Goal: Information Seeking & Learning: Check status

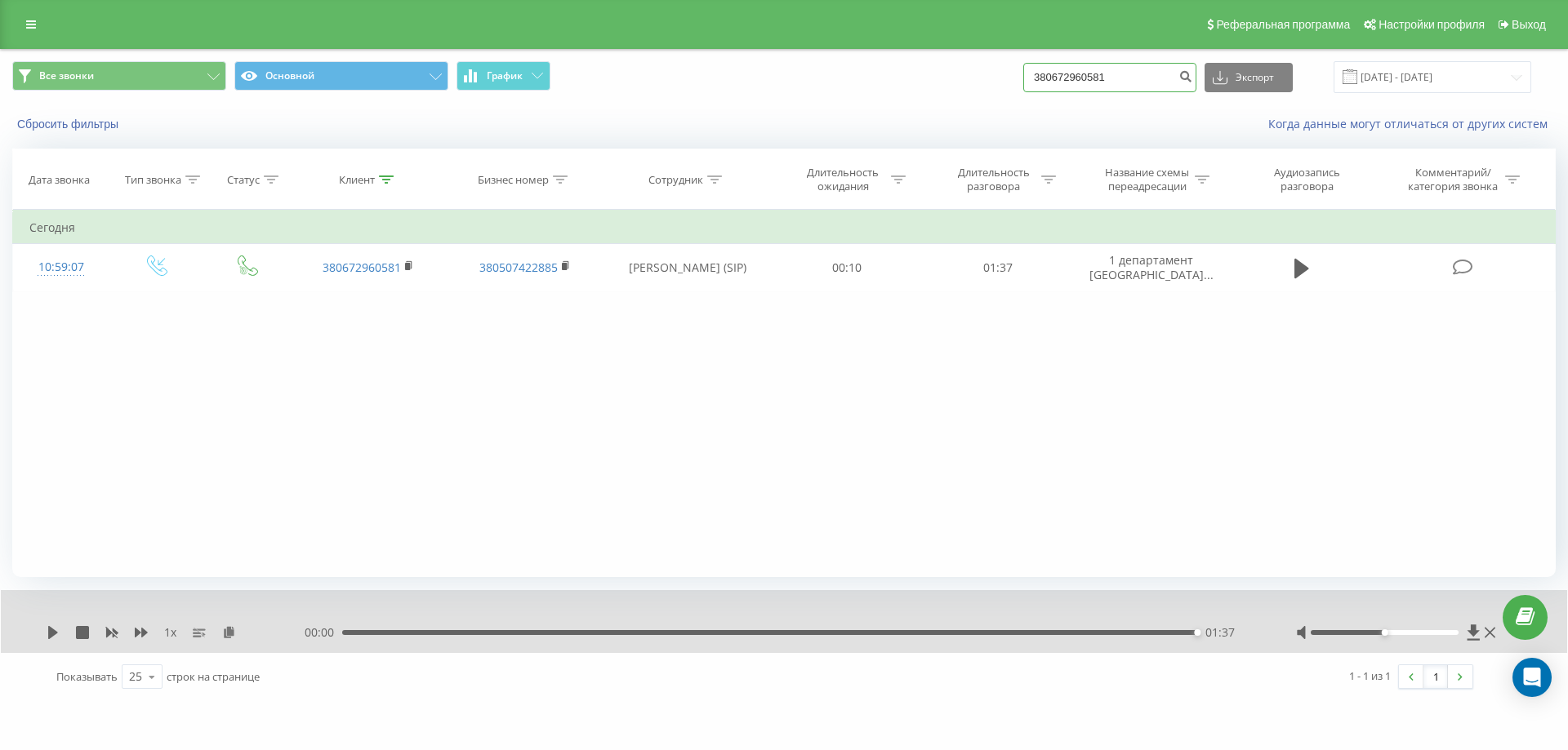
drag, startPoint x: 1144, startPoint y: 80, endPoint x: 727, endPoint y: 80, distance: 417.0
click at [727, 80] on div "Все звонки Основной График 380672960581 Экспорт .csv .xls .xlsx 19.05.2025 - 19…" at bounding box center [784, 77] width 1544 height 32
paste input "380675884320"
type input "380675884320"
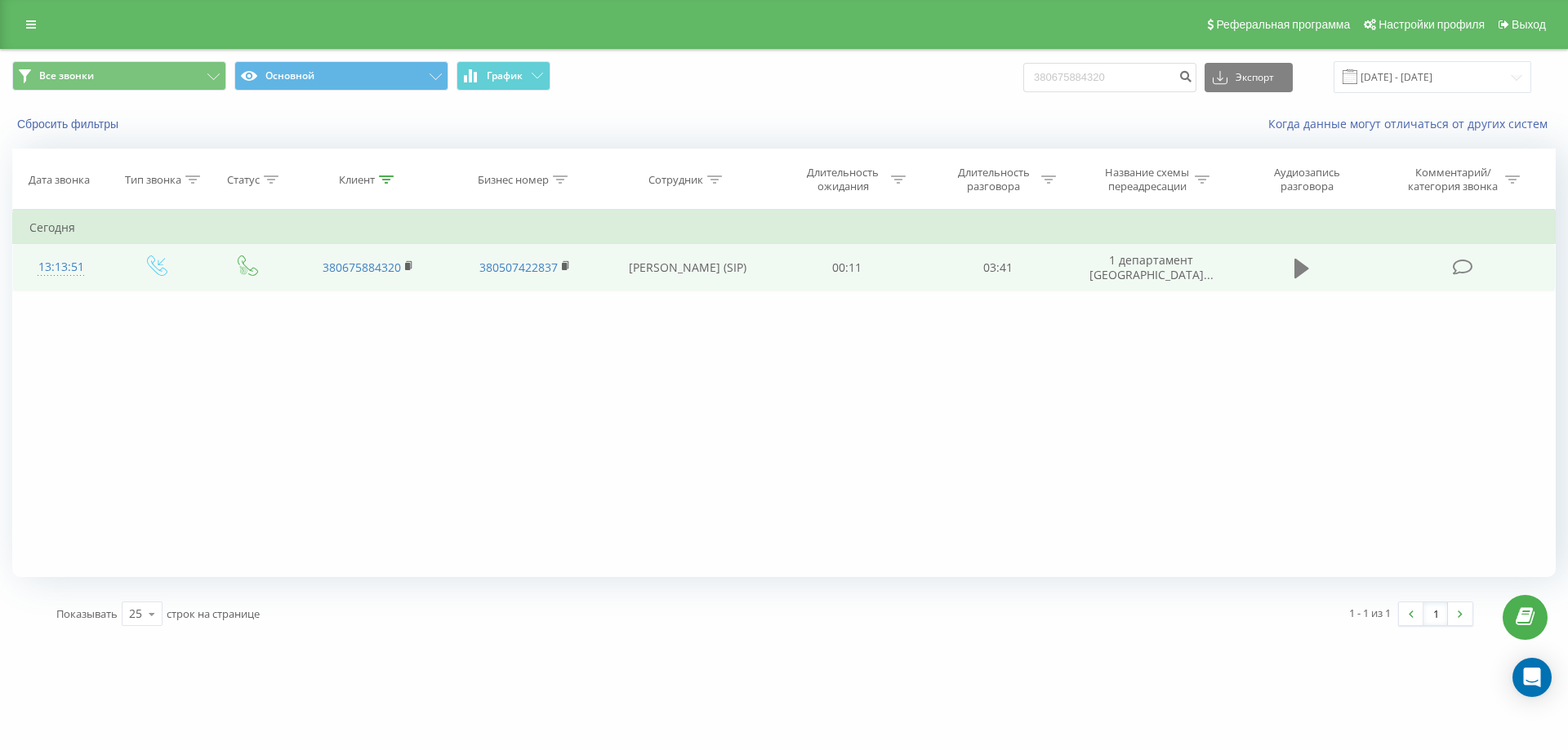
click at [1310, 272] on icon at bounding box center [1302, 269] width 15 height 23
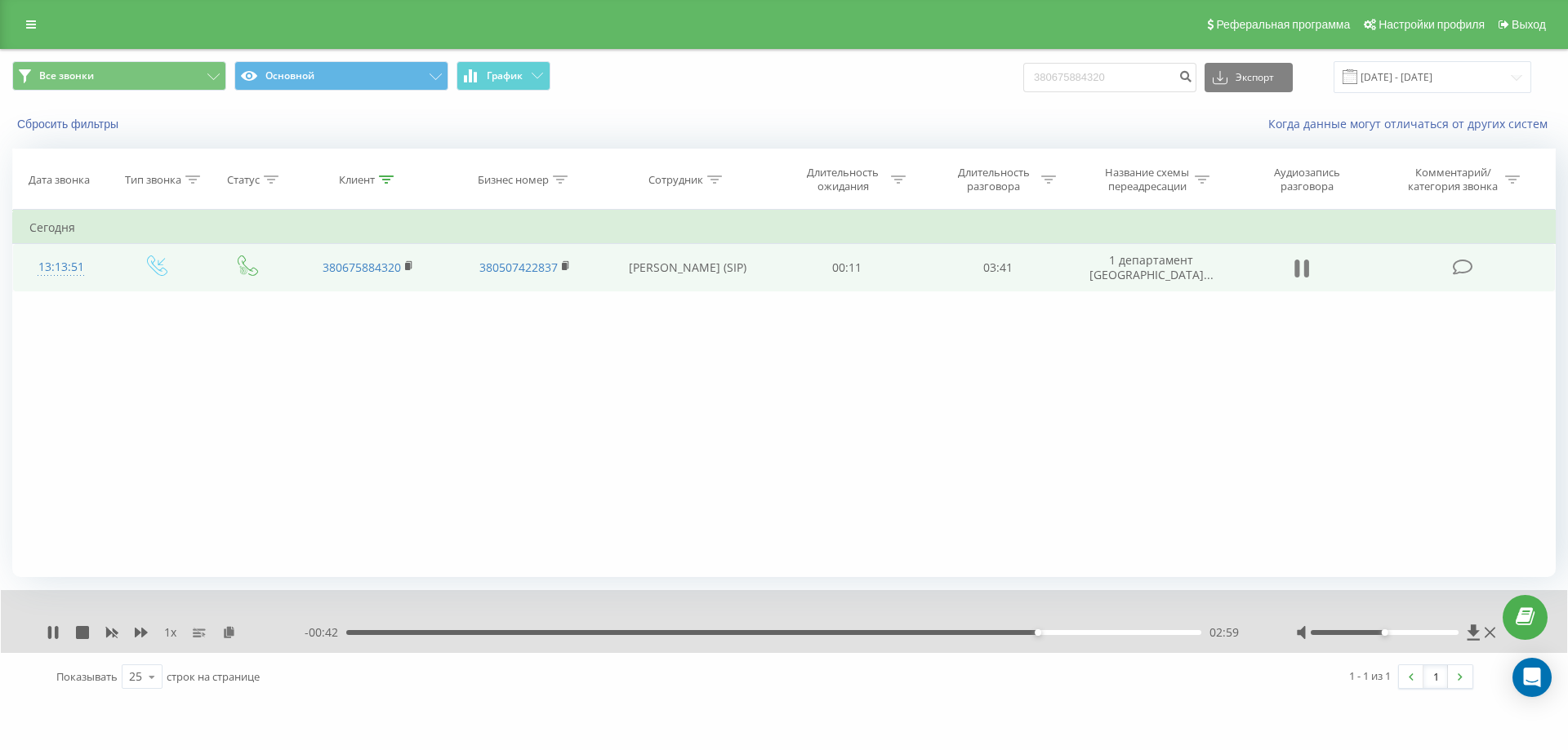
click at [1296, 260] on icon at bounding box center [1302, 269] width 15 height 23
drag, startPoint x: 1149, startPoint y: 74, endPoint x: 603, endPoint y: 36, distance: 547.3
click at [695, 65] on div "Все звонки Основной График 380675884320 Экспорт .csv .xls .xlsx [DATE] - [DATE]" at bounding box center [784, 77] width 1544 height 32
paste input "380505243772"
type input "380505243772"
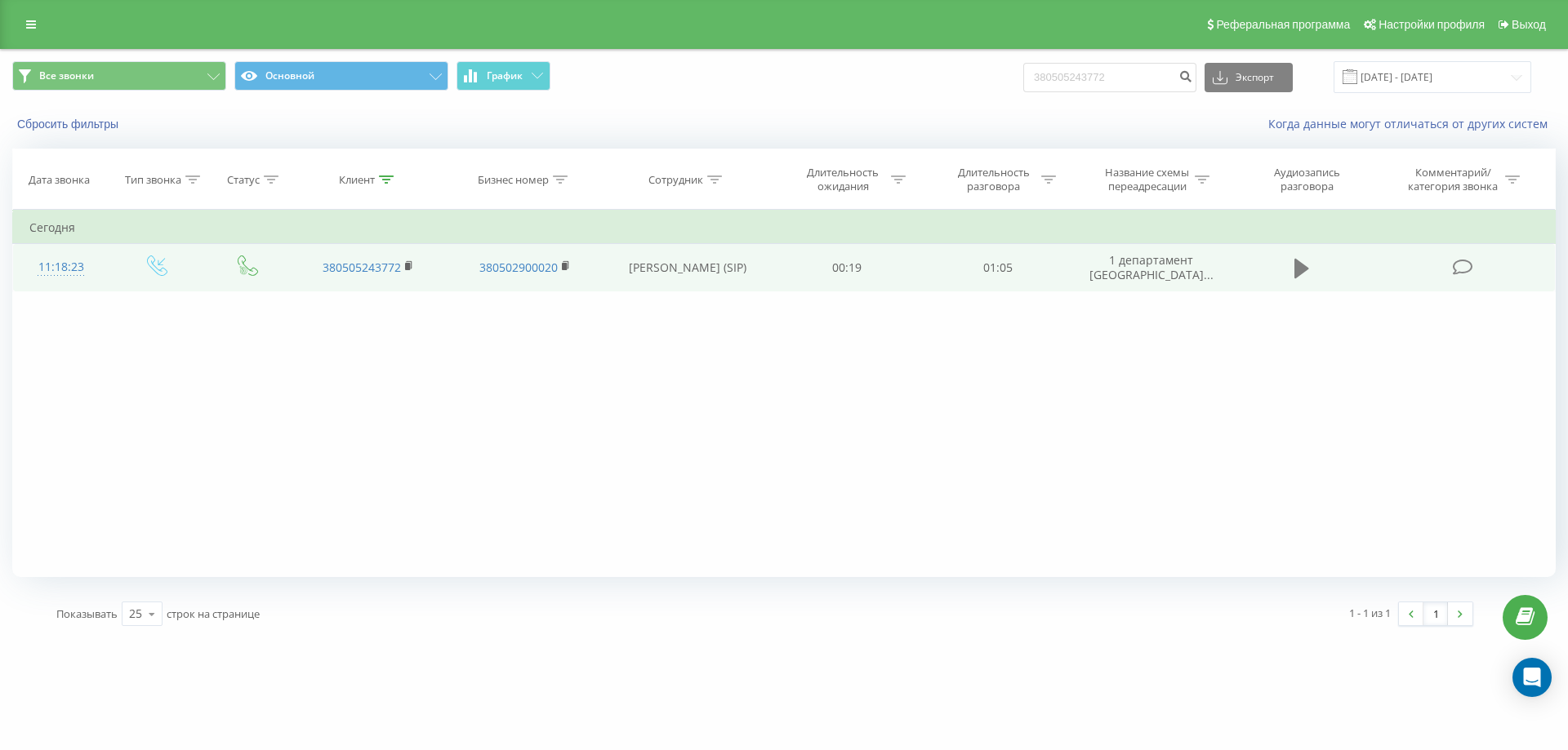
click at [1290, 264] on button at bounding box center [1303, 269] width 25 height 25
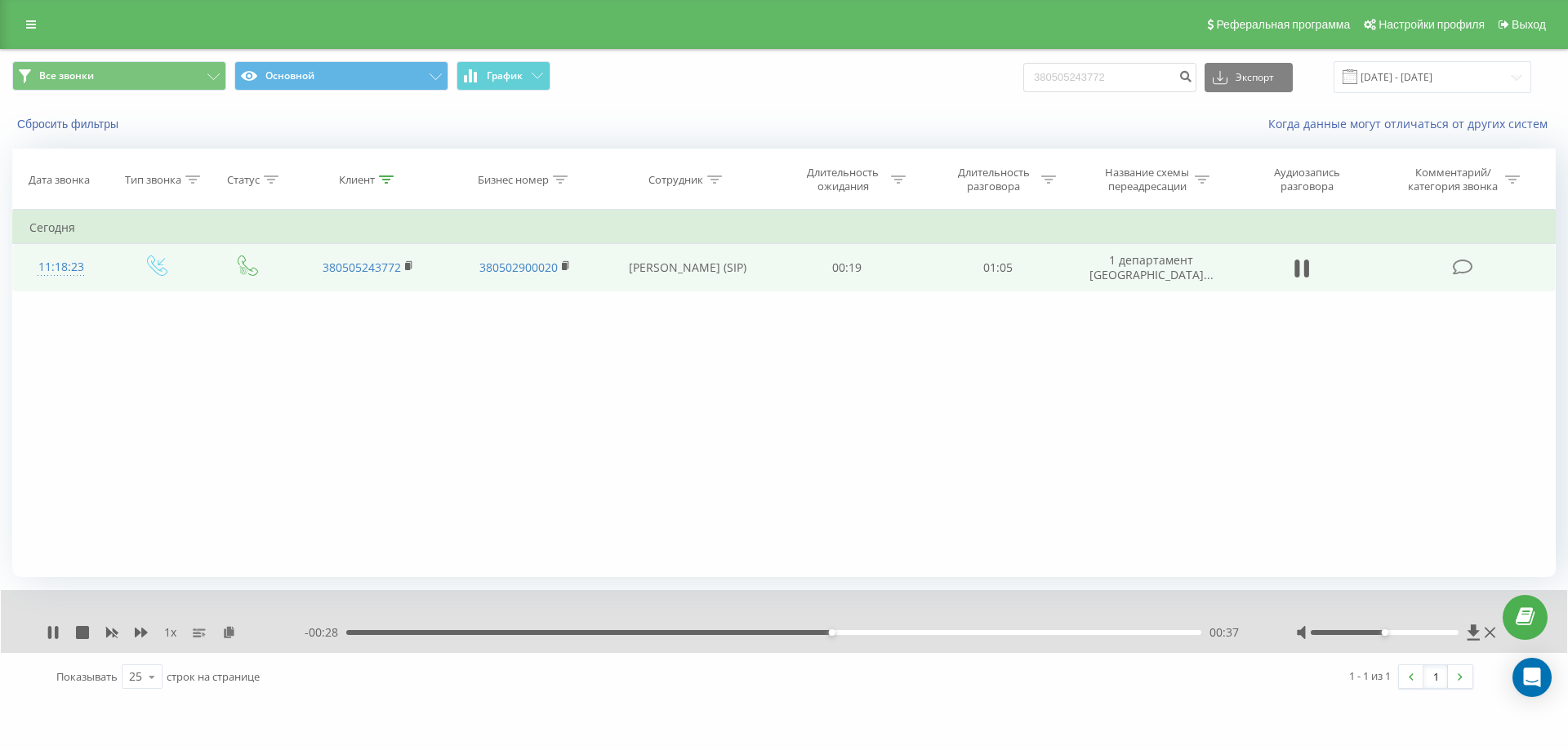
click at [573, 632] on div "00:37" at bounding box center [773, 633] width 855 height 5
click at [450, 632] on div "00:19" at bounding box center [773, 633] width 855 height 5
click at [1298, 257] on icon at bounding box center [1302, 269] width 15 height 23
drag, startPoint x: 1126, startPoint y: 75, endPoint x: 683, endPoint y: 87, distance: 443.2
click at [683, 87] on div "Все звонки Основной График 380505243772 Экспорт .csv .xls .xlsx 19.05.2025 - 19…" at bounding box center [784, 77] width 1544 height 32
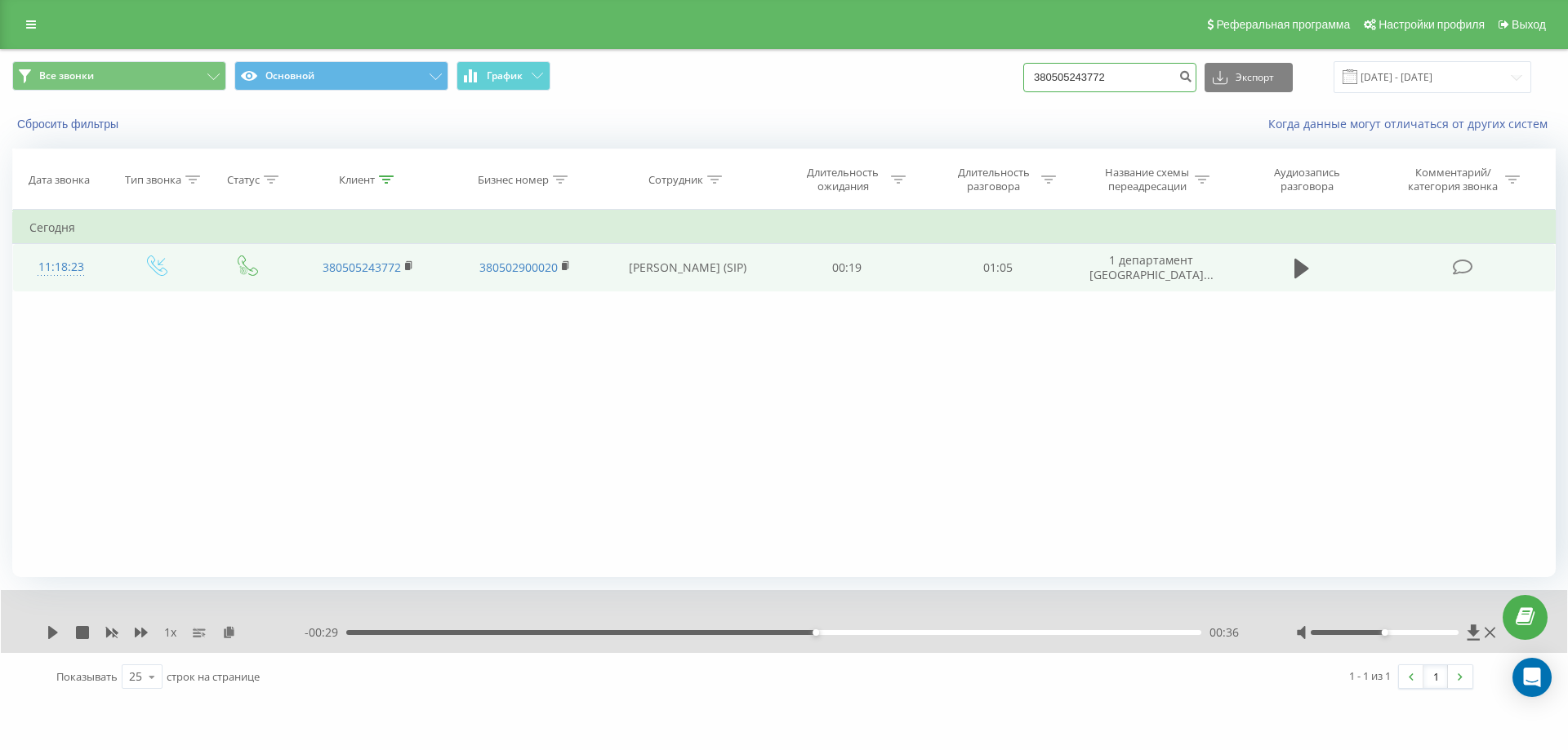
paste input "380669924379"
type input "380669924379"
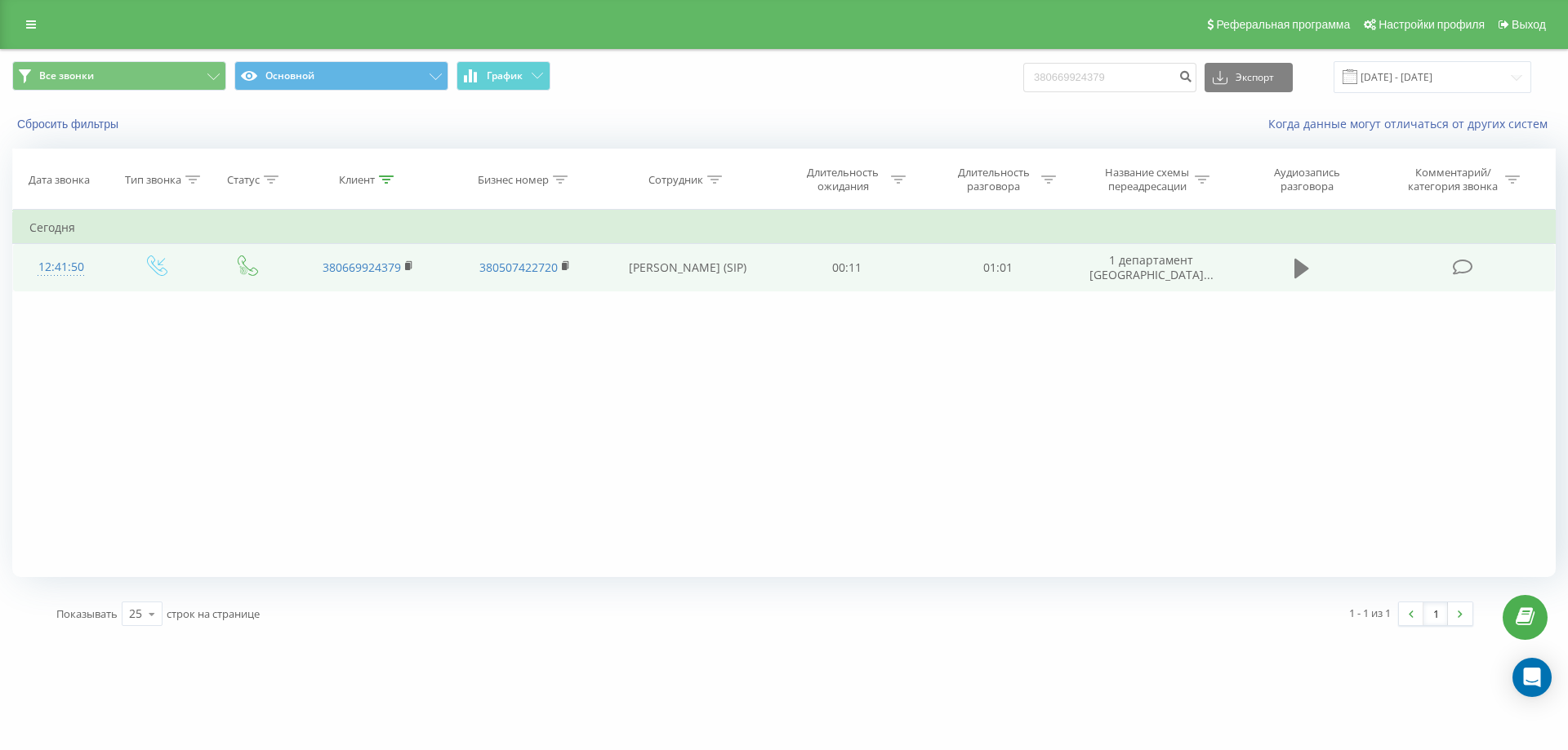
click at [1300, 272] on icon at bounding box center [1302, 269] width 15 height 19
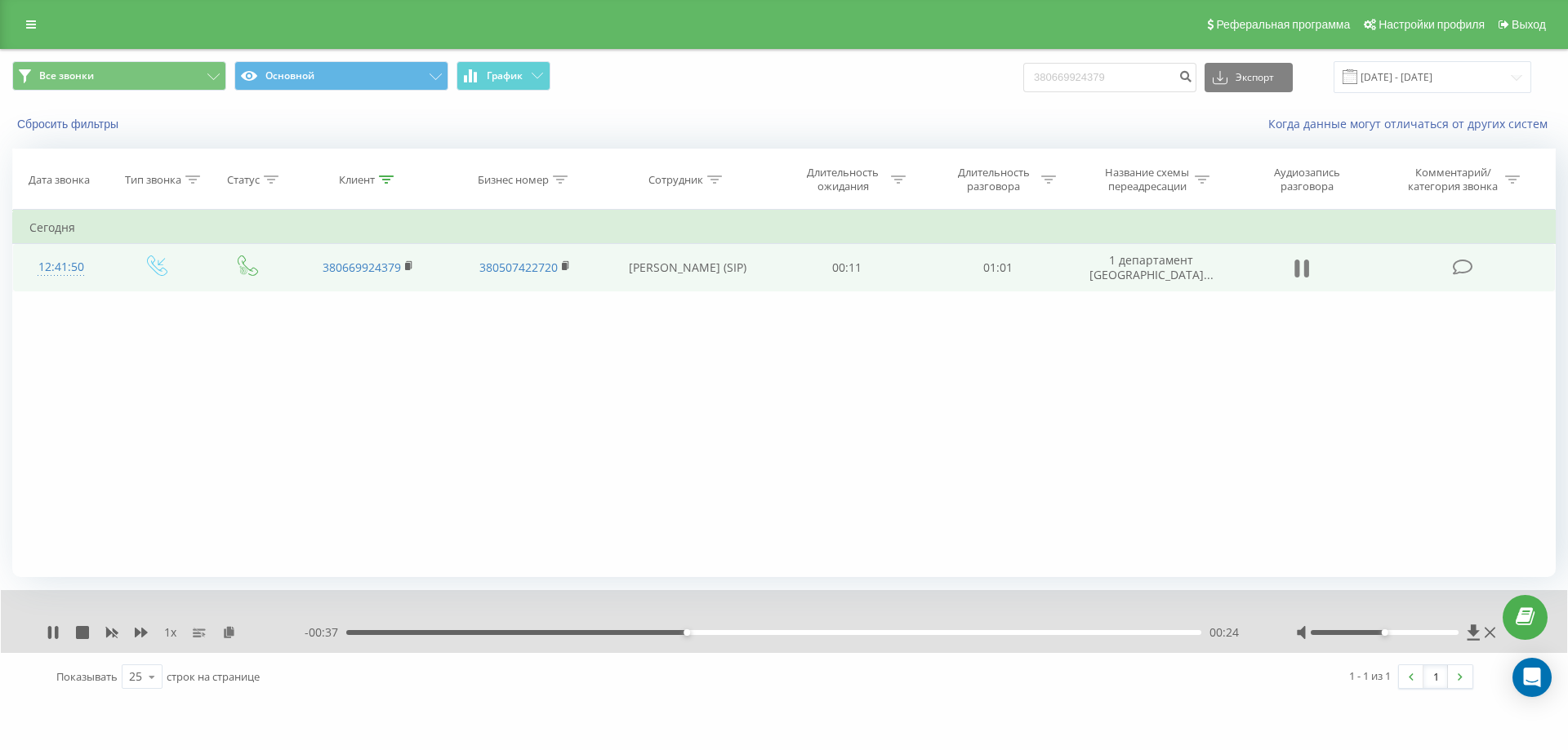
click at [1300, 262] on icon at bounding box center [1297, 269] width 5 height 18
